Goal: Check status: Check status

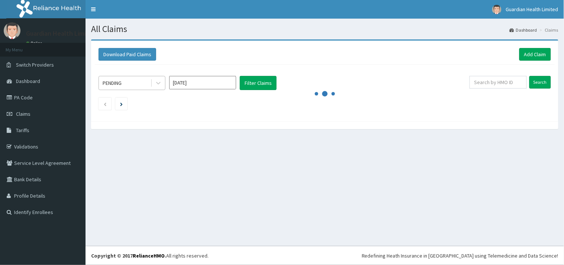
click at [123, 86] on div "PENDING" at bounding box center [125, 83] width 52 height 12
click at [205, 120] on div "Download Paid Claims Add Claim × Note you can only download claims within a max…" at bounding box center [325, 81] width 468 height 81
click at [257, 79] on button "Filter Claims" at bounding box center [258, 83] width 37 height 14
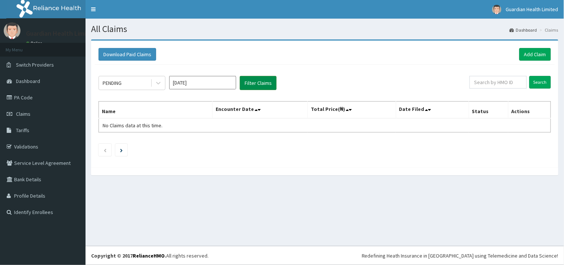
click at [257, 79] on button "Filter Claims" at bounding box center [258, 83] width 37 height 14
click at [243, 77] on button "Filter Claims" at bounding box center [258, 83] width 37 height 14
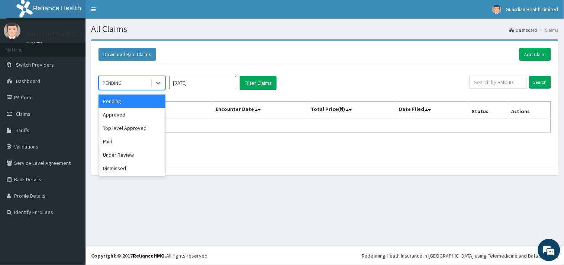
click at [138, 86] on div "PENDING" at bounding box center [125, 83] width 52 height 12
click at [113, 143] on div "Paid" at bounding box center [132, 141] width 67 height 13
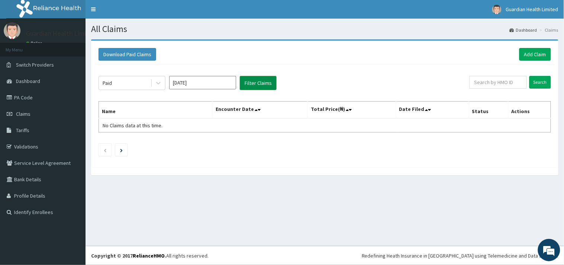
click at [258, 80] on button "Filter Claims" at bounding box center [258, 83] width 37 height 14
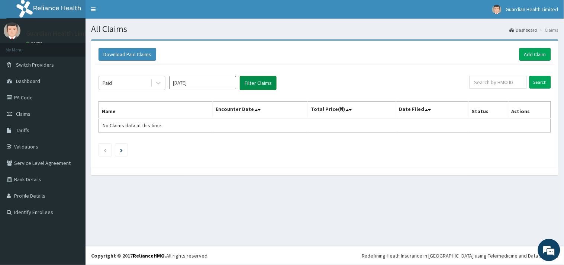
click at [261, 80] on button "Filter Claims" at bounding box center [258, 83] width 37 height 14
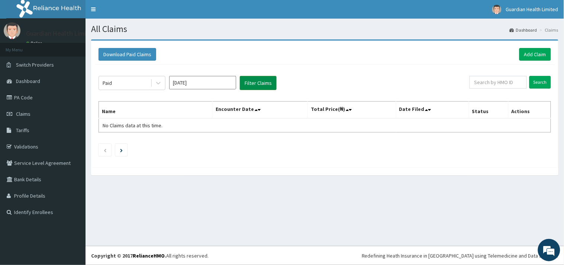
click at [261, 80] on button "Filter Claims" at bounding box center [258, 83] width 37 height 14
click at [240, 76] on button "Filter Claims" at bounding box center [258, 83] width 37 height 14
